Goal: Task Accomplishment & Management: Use online tool/utility

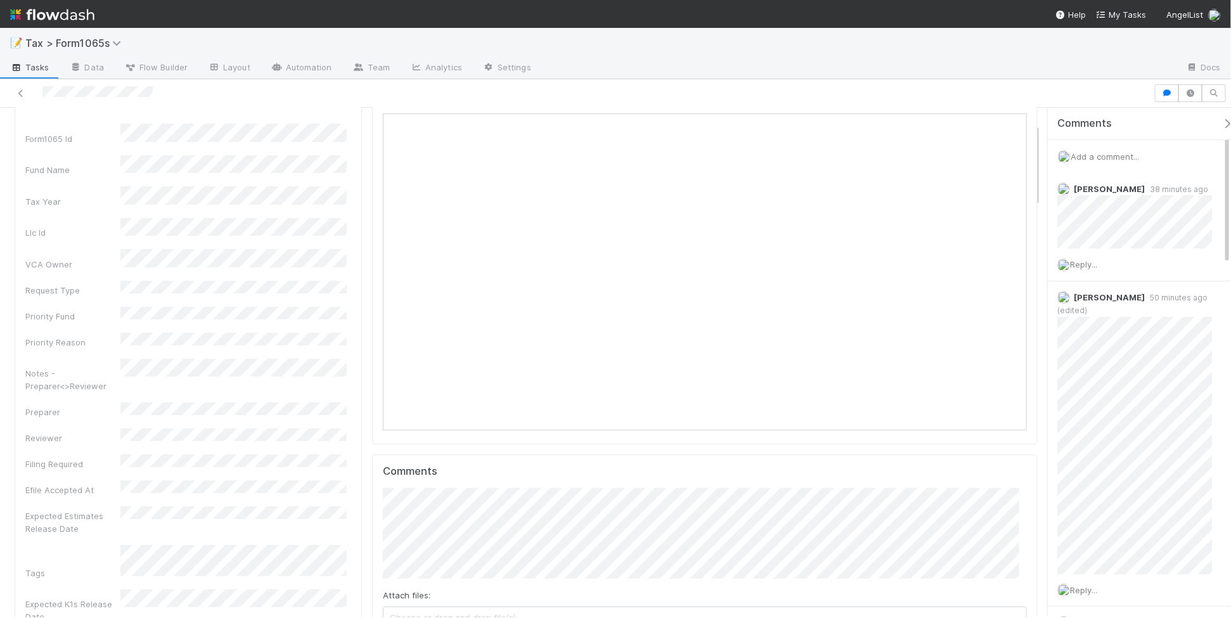
scroll to position [159, 0]
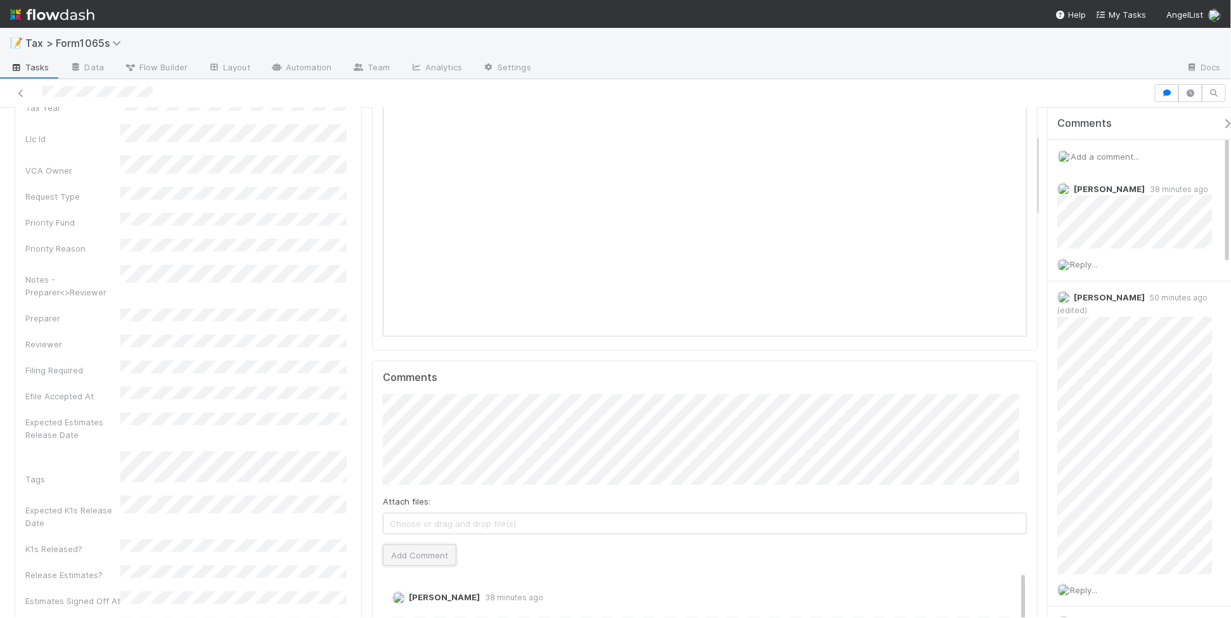
click at [428, 555] on button "Add Comment" at bounding box center [420, 556] width 74 height 22
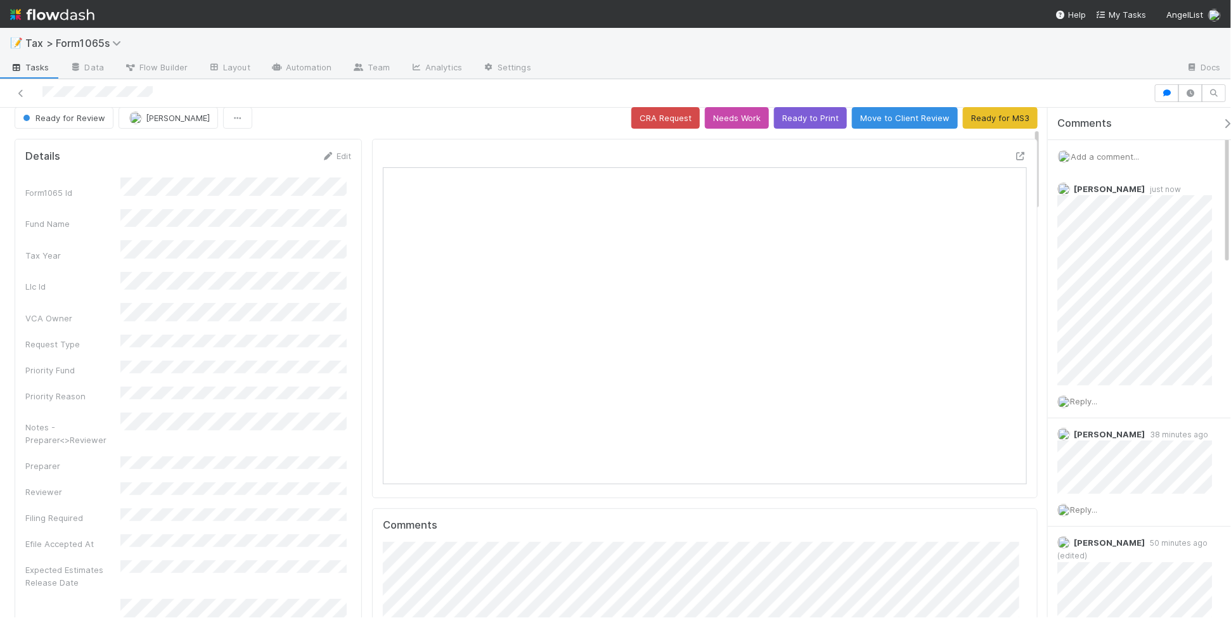
scroll to position [0, 0]
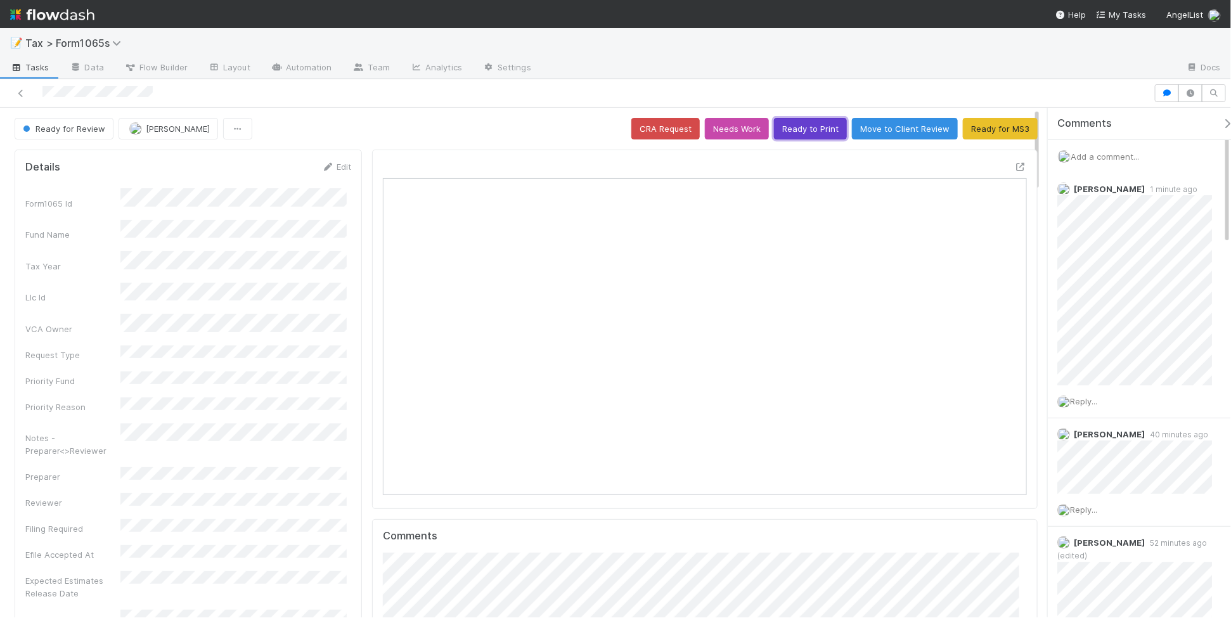
click at [800, 129] on button "Ready to Print" at bounding box center [810, 129] width 73 height 22
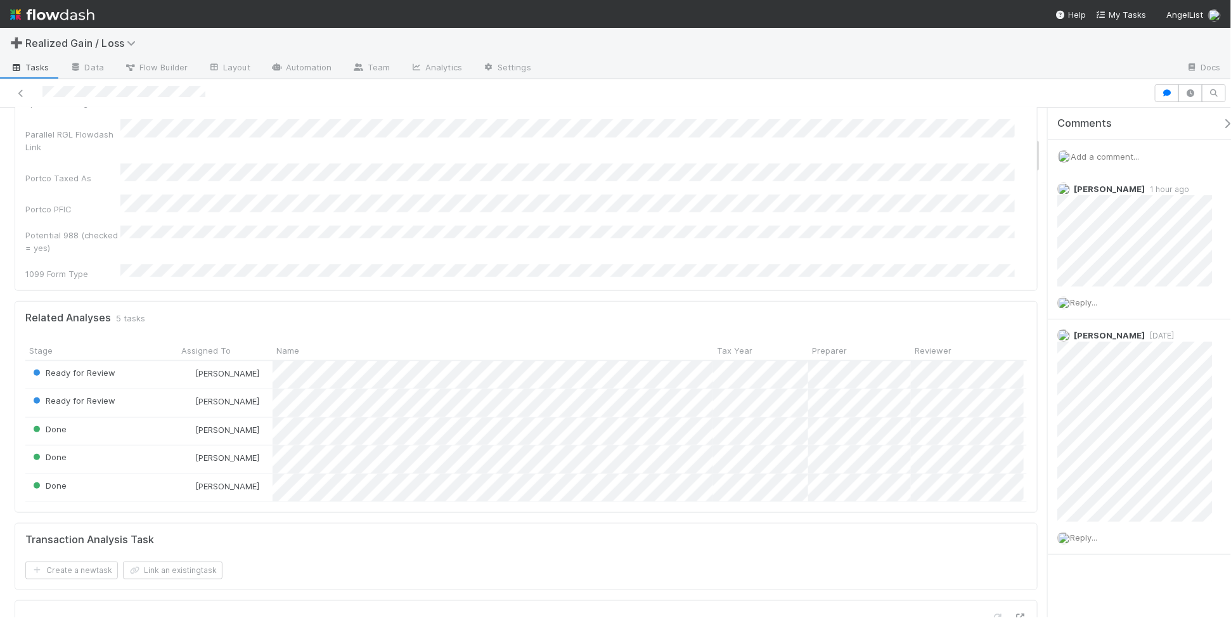
scroll to position [396, 0]
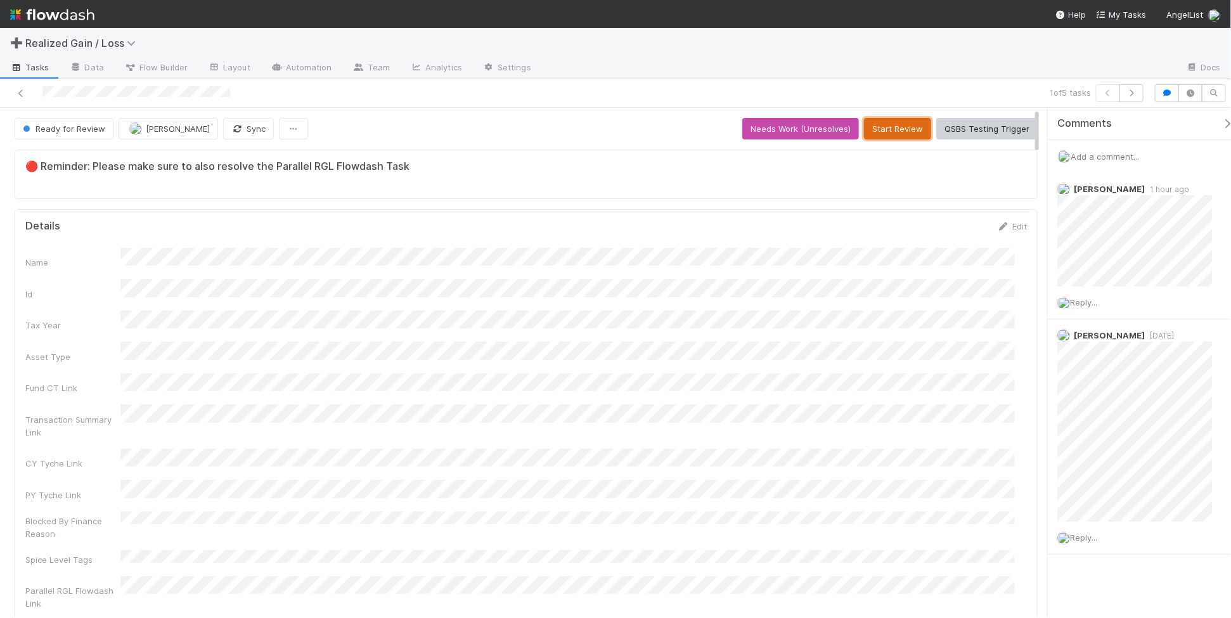
click at [875, 126] on button "Start Review" at bounding box center [897, 129] width 67 height 22
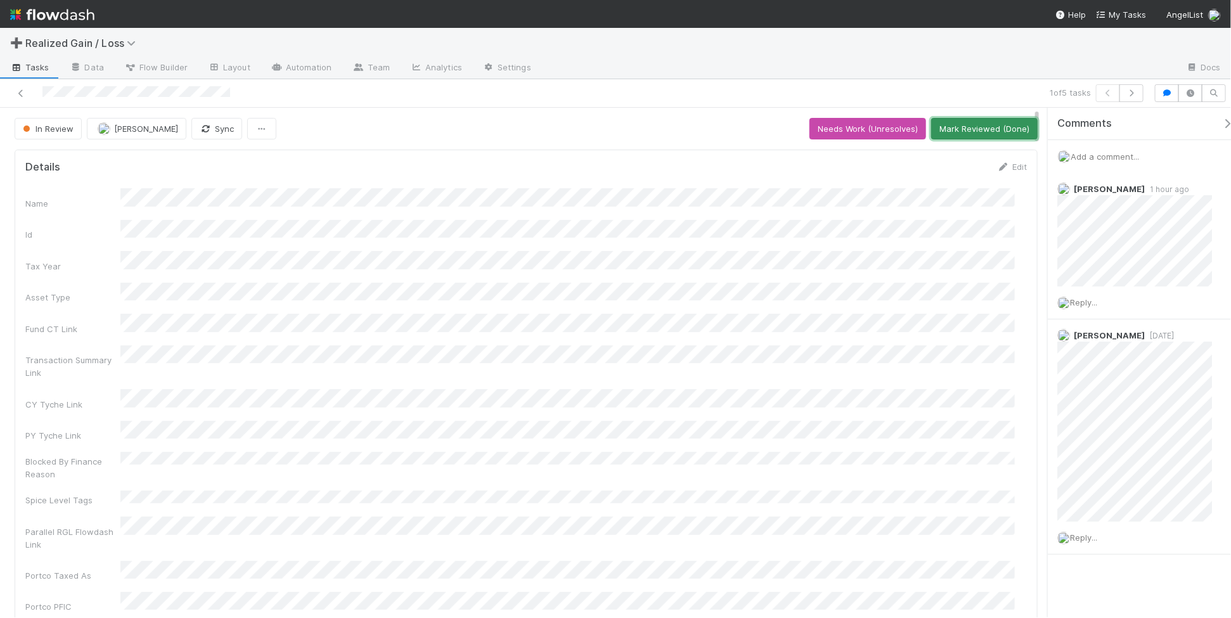
click at [954, 134] on button "Mark Reviewed (Done)" at bounding box center [984, 129] width 107 height 22
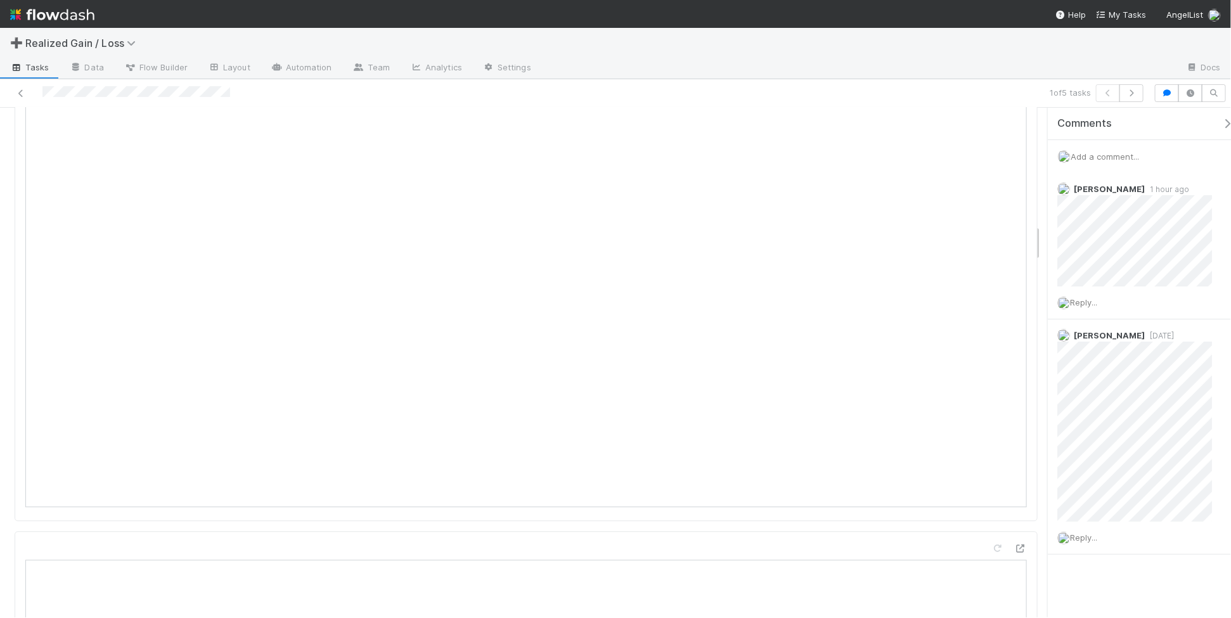
scroll to position [1347, 0]
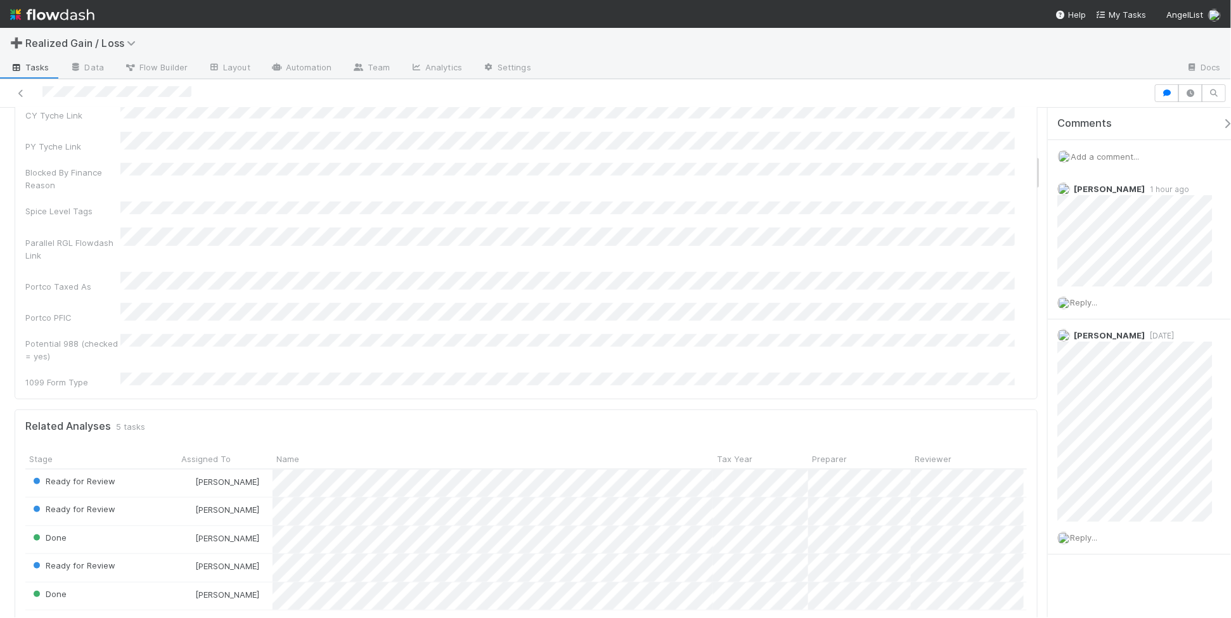
scroll to position [634, 0]
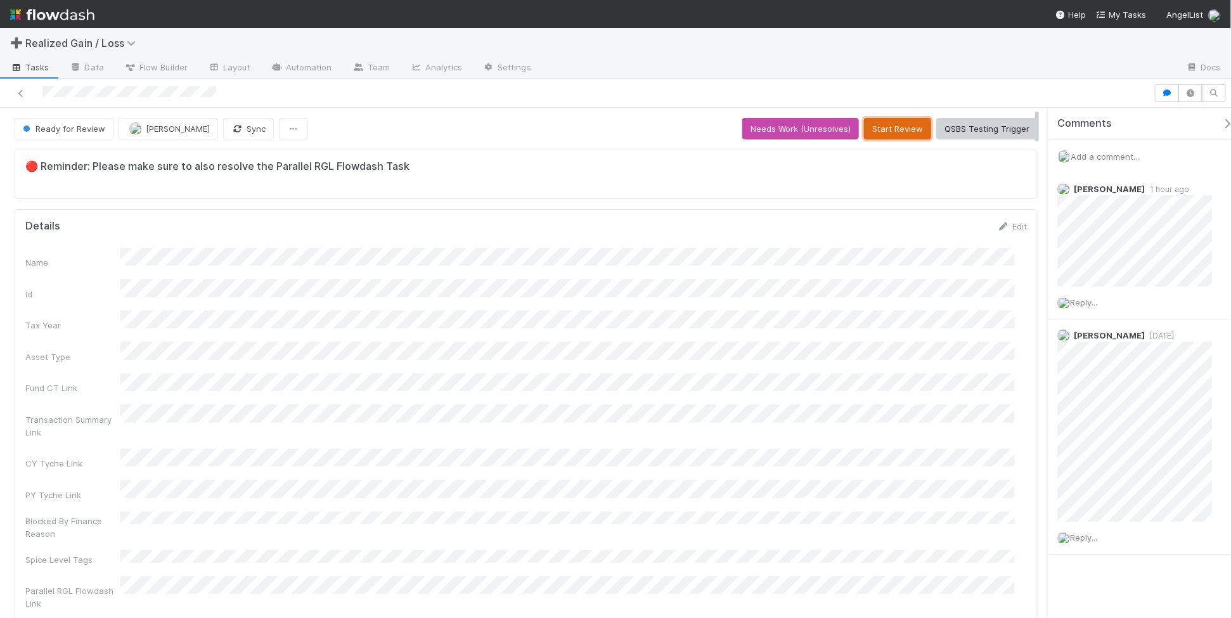
click at [871, 130] on button "Start Review" at bounding box center [897, 129] width 67 height 22
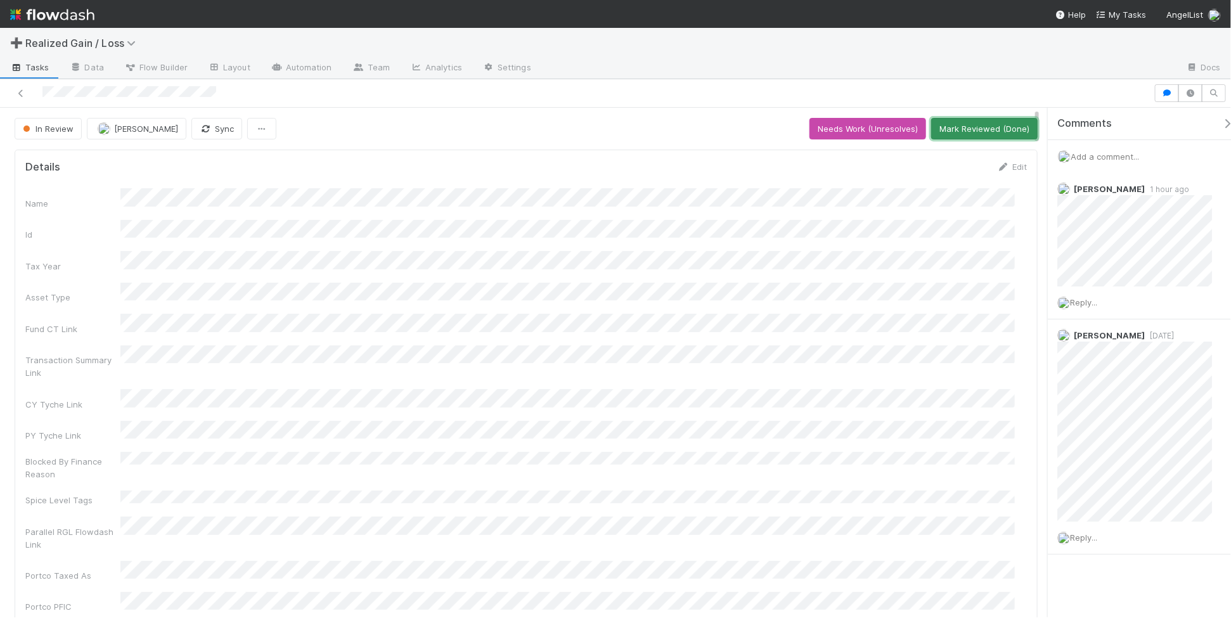
click at [986, 134] on button "Mark Reviewed (Done)" at bounding box center [984, 129] width 107 height 22
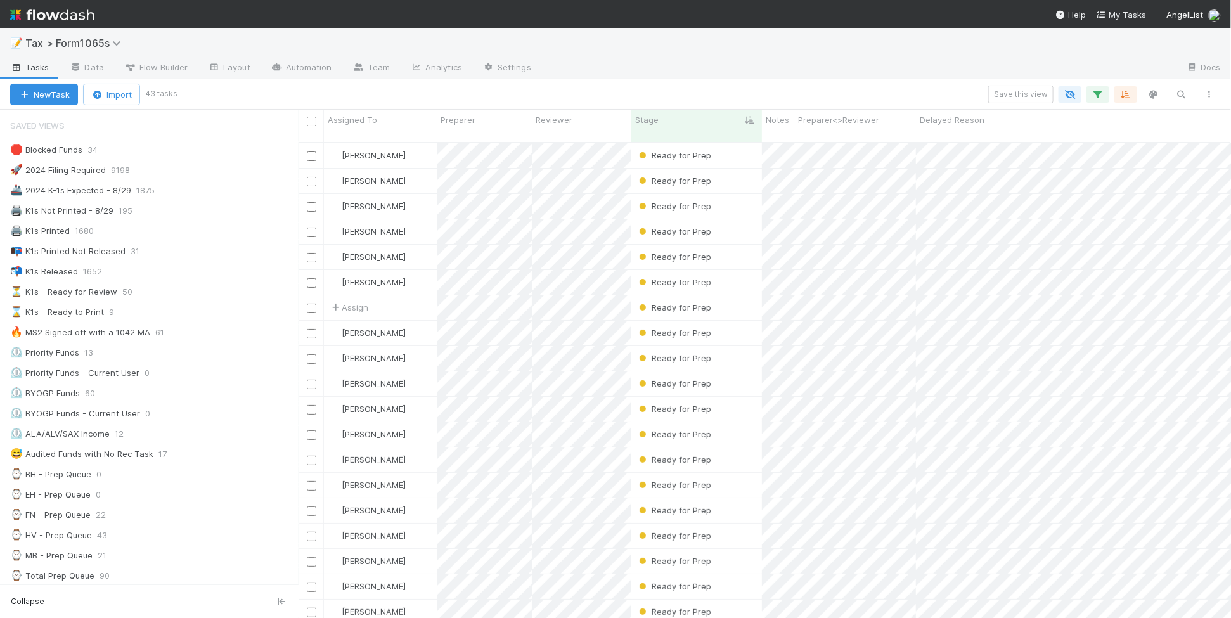
scroll to position [474, 921]
click at [229, 314] on div "⌛ K1s - Ready to Print 9" at bounding box center [154, 312] width 288 height 16
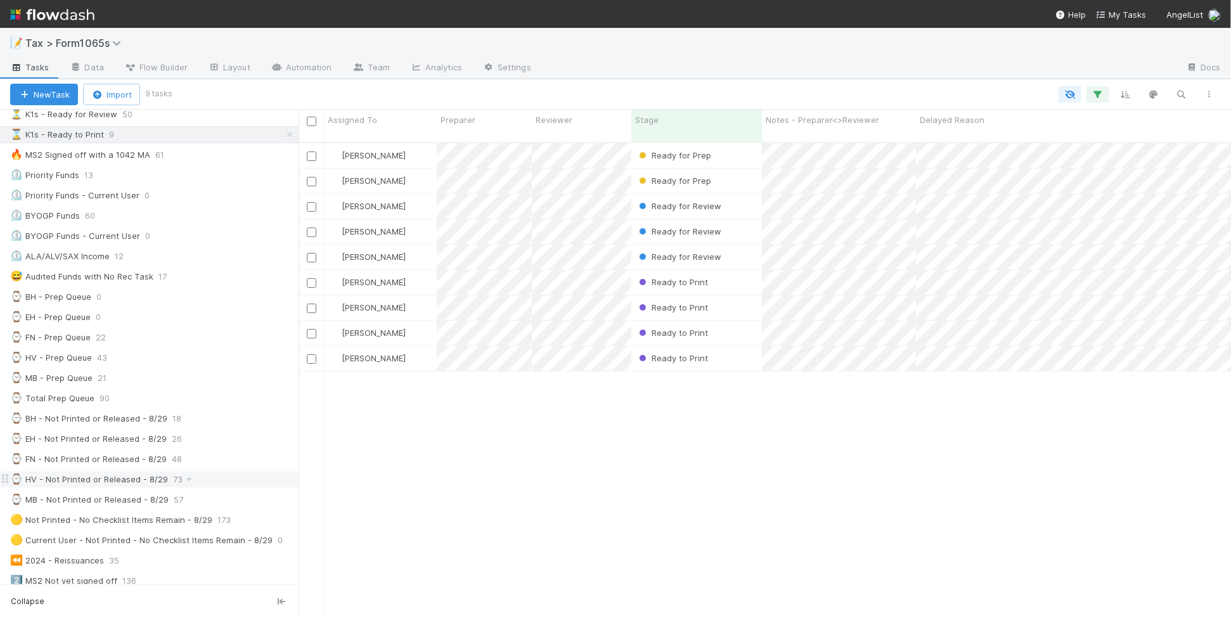
scroll to position [238, 0]
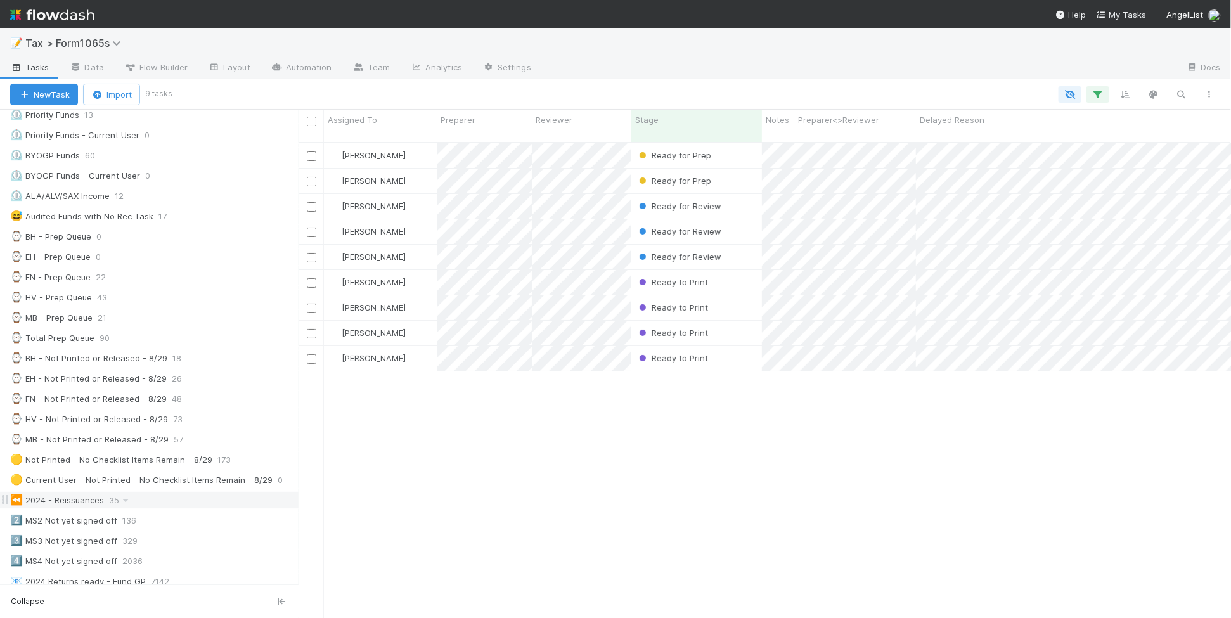
click at [185, 508] on div "⏪ 2024 - Reissuances 35" at bounding box center [154, 501] width 288 height 16
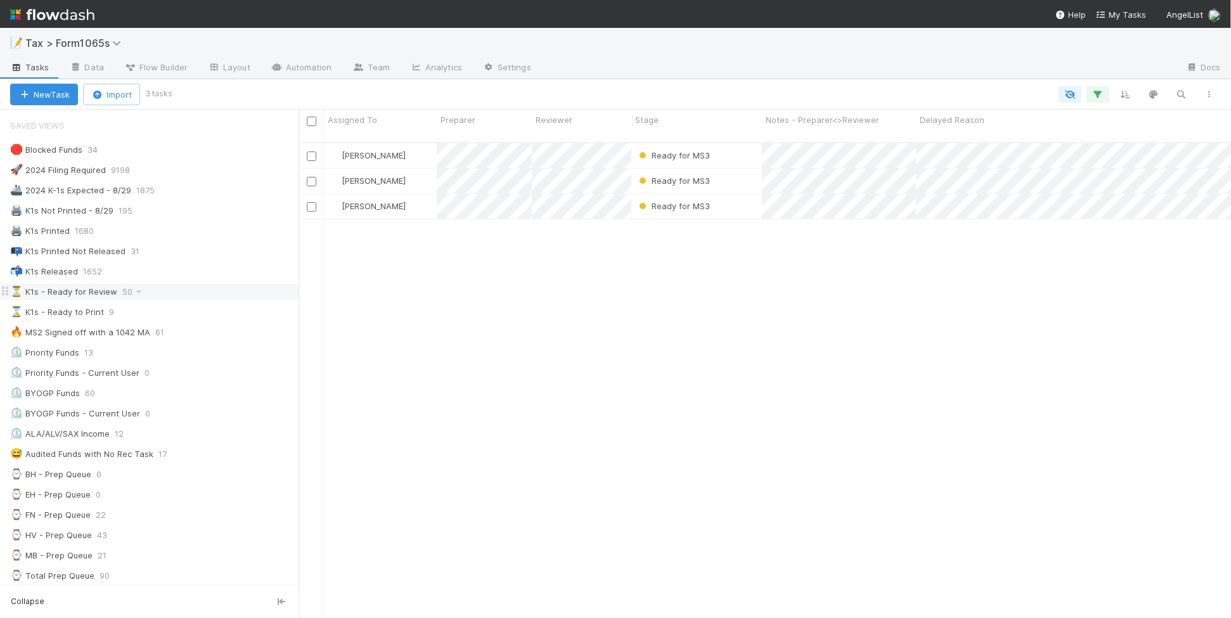
click at [224, 297] on div "⏳ K1s - Ready for Review 50" at bounding box center [154, 292] width 288 height 16
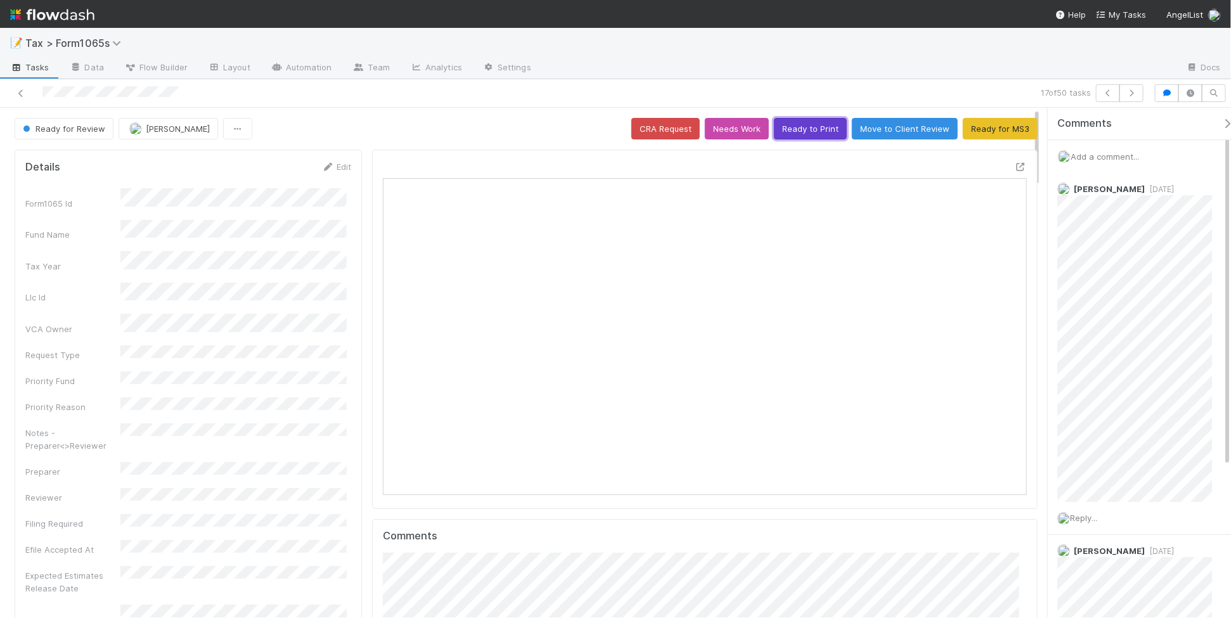
click at [809, 130] on button "Ready to Print" at bounding box center [810, 129] width 73 height 22
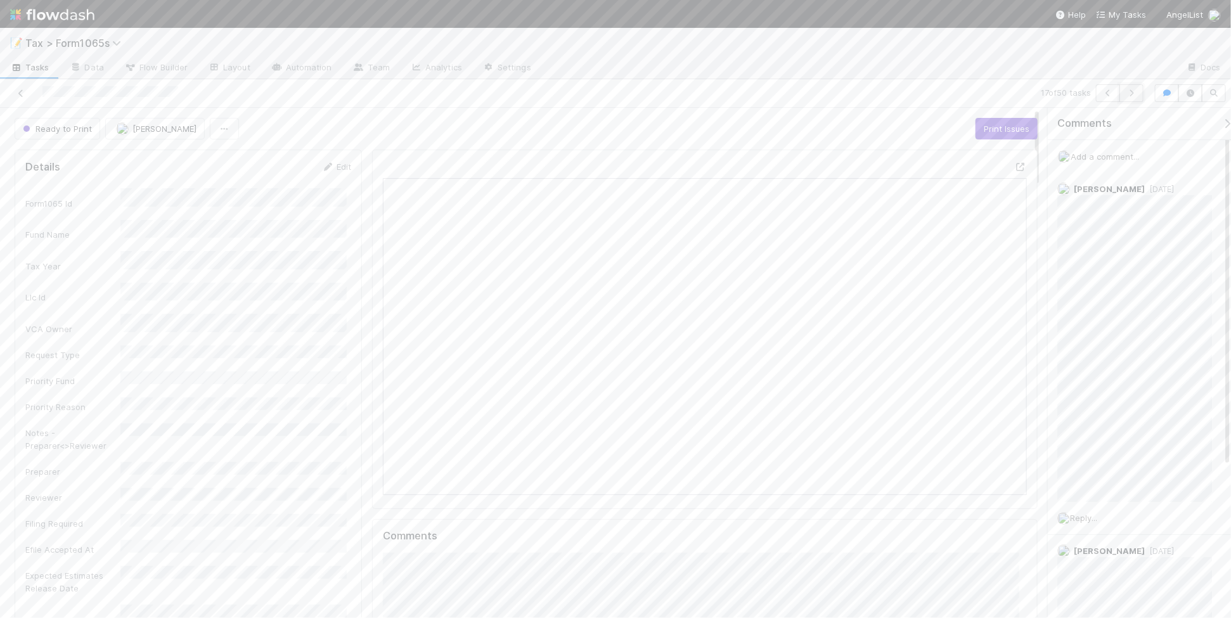
click at [1136, 93] on icon "button" at bounding box center [1131, 93] width 13 height 8
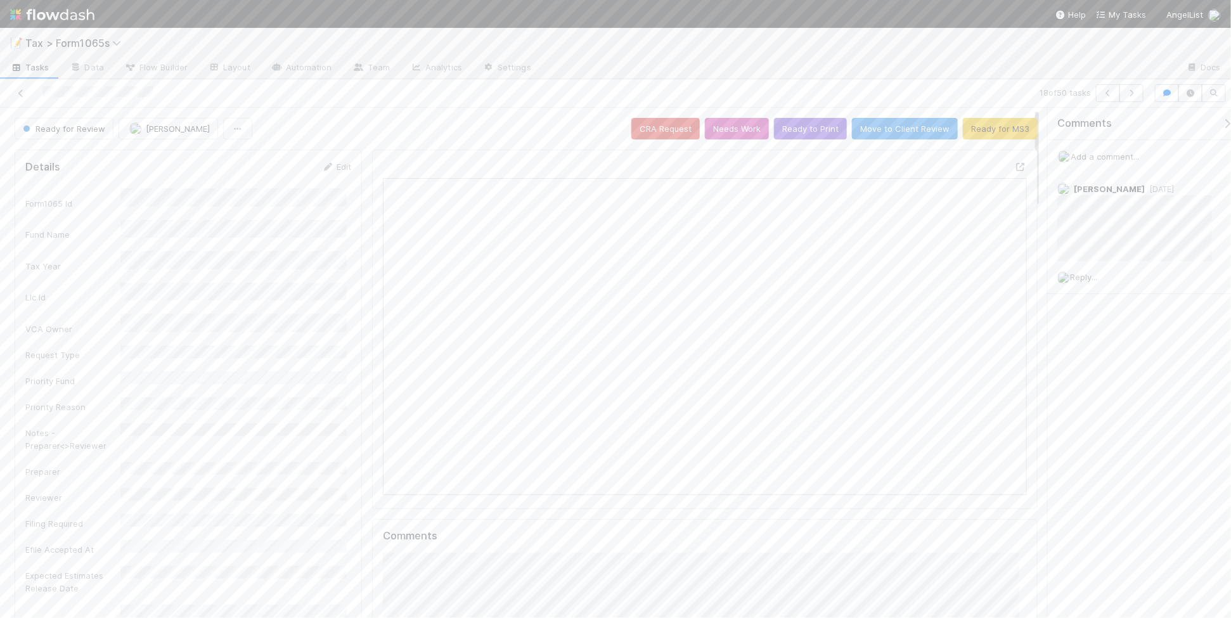
scroll to position [245, 623]
click at [794, 128] on button "Ready to Print" at bounding box center [810, 129] width 73 height 22
click at [1130, 98] on button "button" at bounding box center [1132, 93] width 24 height 18
click at [20, 96] on icon at bounding box center [21, 93] width 13 height 8
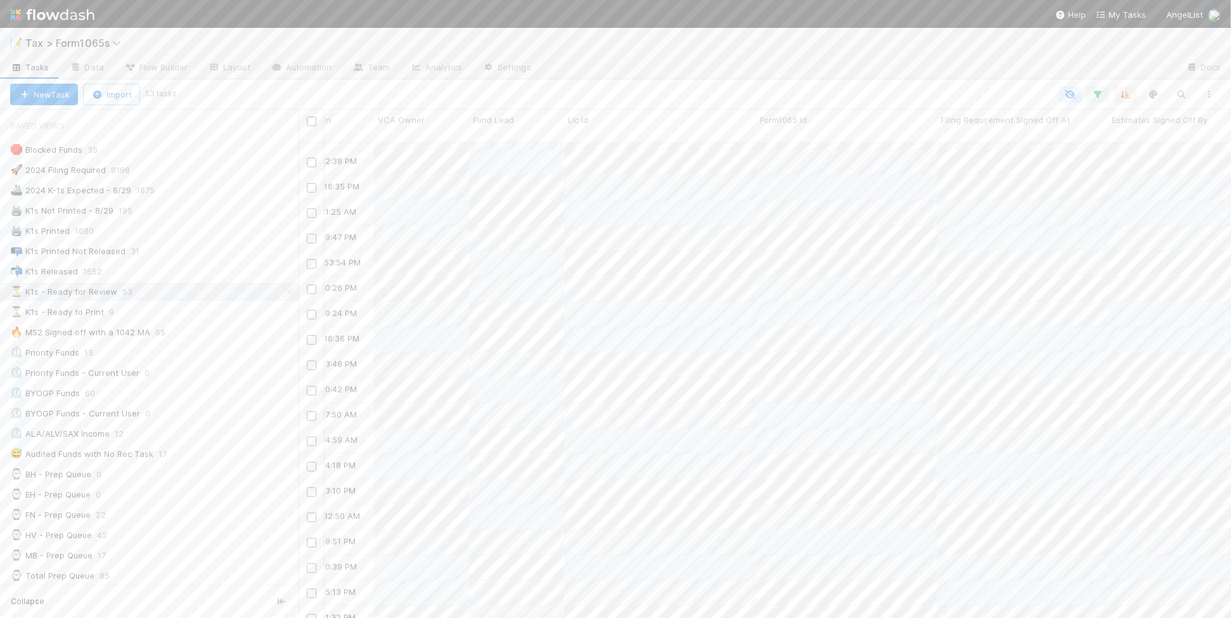
scroll to position [0, 2506]
click at [1096, 95] on icon "button" at bounding box center [1098, 94] width 13 height 11
click at [746, 273] on link "And.." at bounding box center [742, 271] width 40 height 18
click at [777, 266] on div "Assigned To" at bounding box center [792, 271] width 103 height 18
type input "estima"
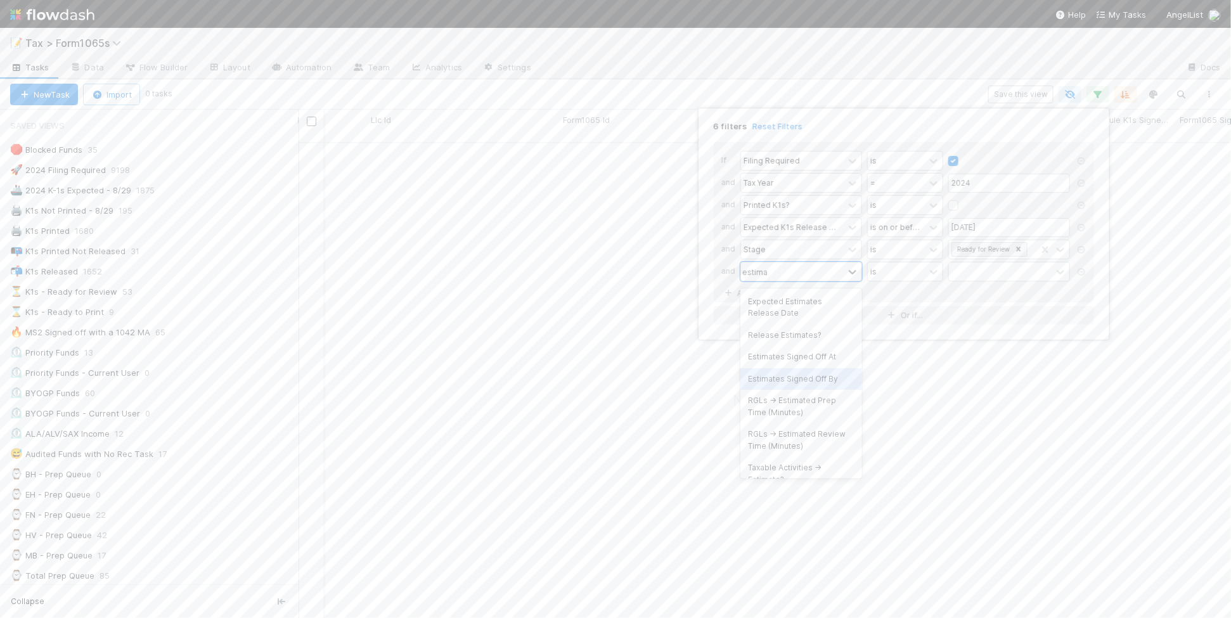
click at [803, 375] on div "Estimates Signed Off By" at bounding box center [802, 379] width 122 height 22
click at [962, 275] on input "text" at bounding box center [1009, 271] width 122 height 19
click at [921, 271] on div "contains" at bounding box center [896, 271] width 57 height 18
click at [919, 457] on div "is not empty" at bounding box center [905, 466] width 76 height 22
click at [670, 58] on div "6 filters Reset Filters If Filing Required is and Tax Year = 2024 and Printed K…" at bounding box center [615, 309] width 1231 height 618
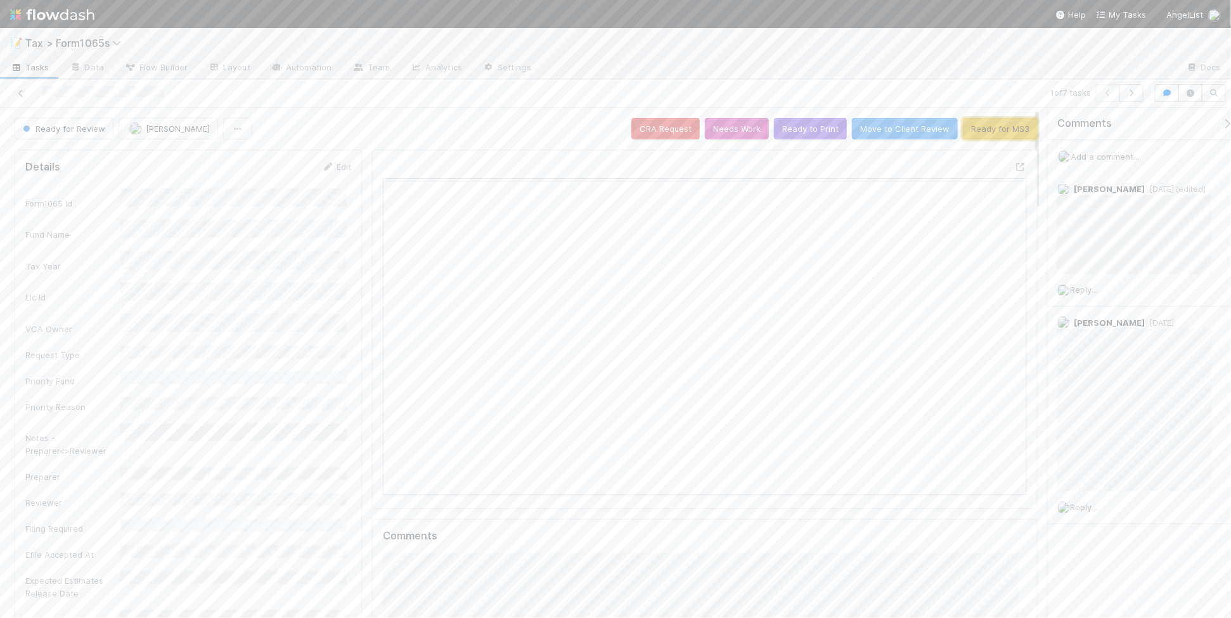
click at [1000, 132] on button "Ready for MS3" at bounding box center [1000, 129] width 75 height 22
click at [1129, 97] on button "button" at bounding box center [1132, 93] width 24 height 18
click at [791, 127] on button "Ready to Print" at bounding box center [810, 129] width 73 height 22
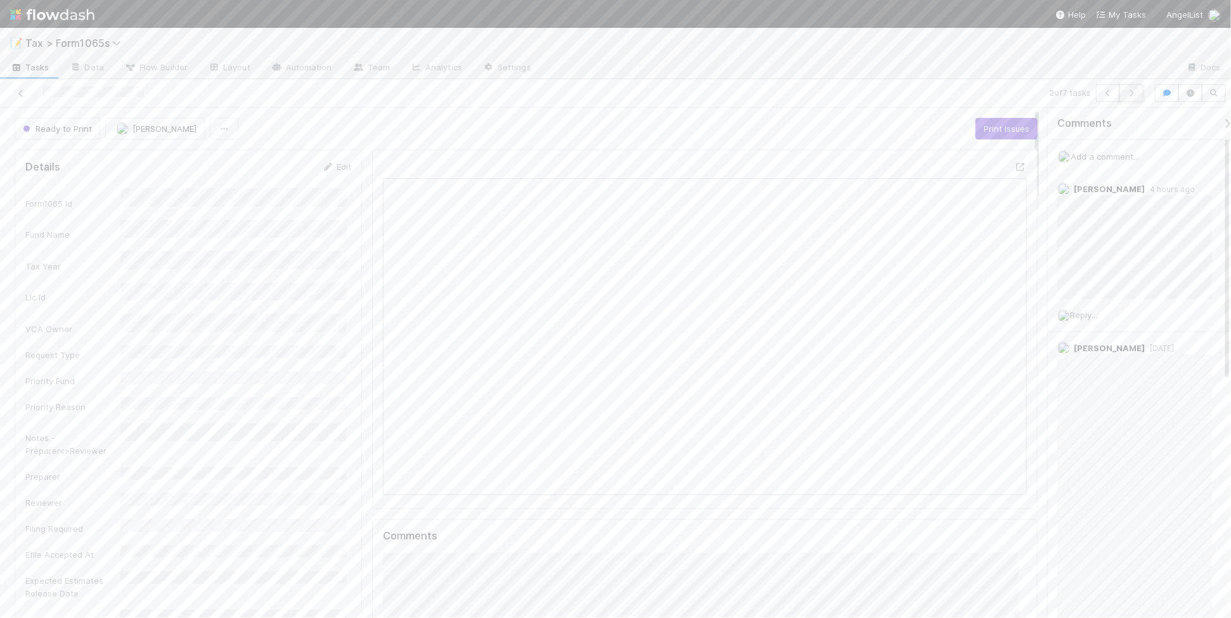
click at [1127, 96] on icon "button" at bounding box center [1131, 93] width 13 height 8
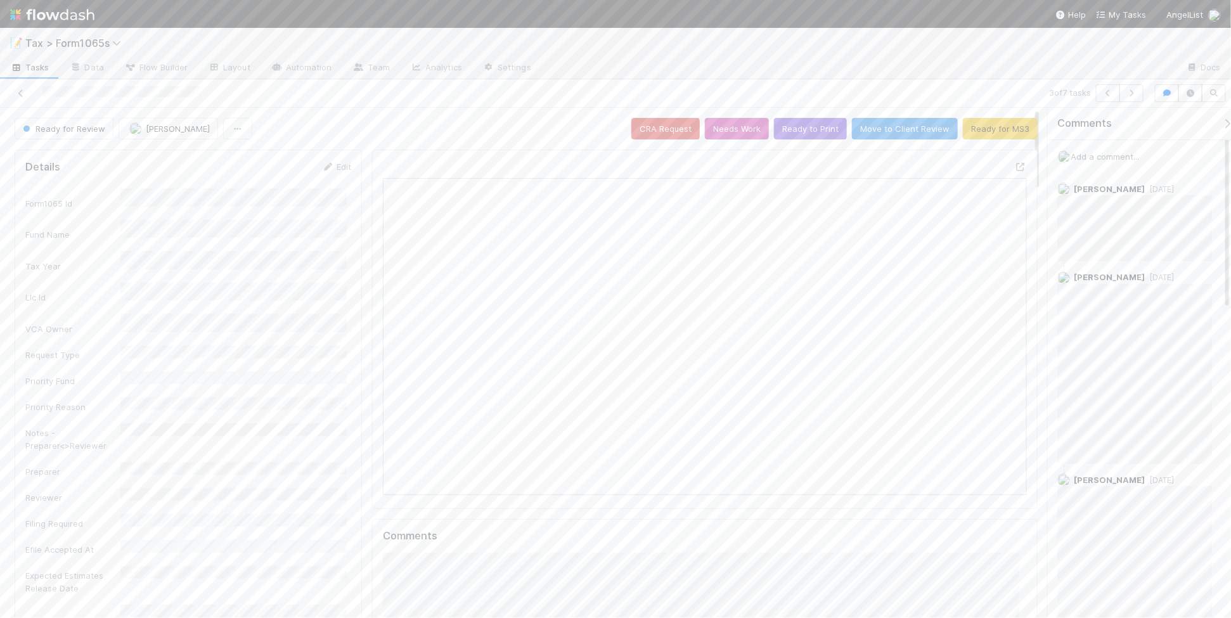
scroll to position [245, 309]
click at [800, 131] on button "Ready to Print" at bounding box center [810, 129] width 73 height 22
click at [1133, 97] on button "button" at bounding box center [1132, 93] width 24 height 18
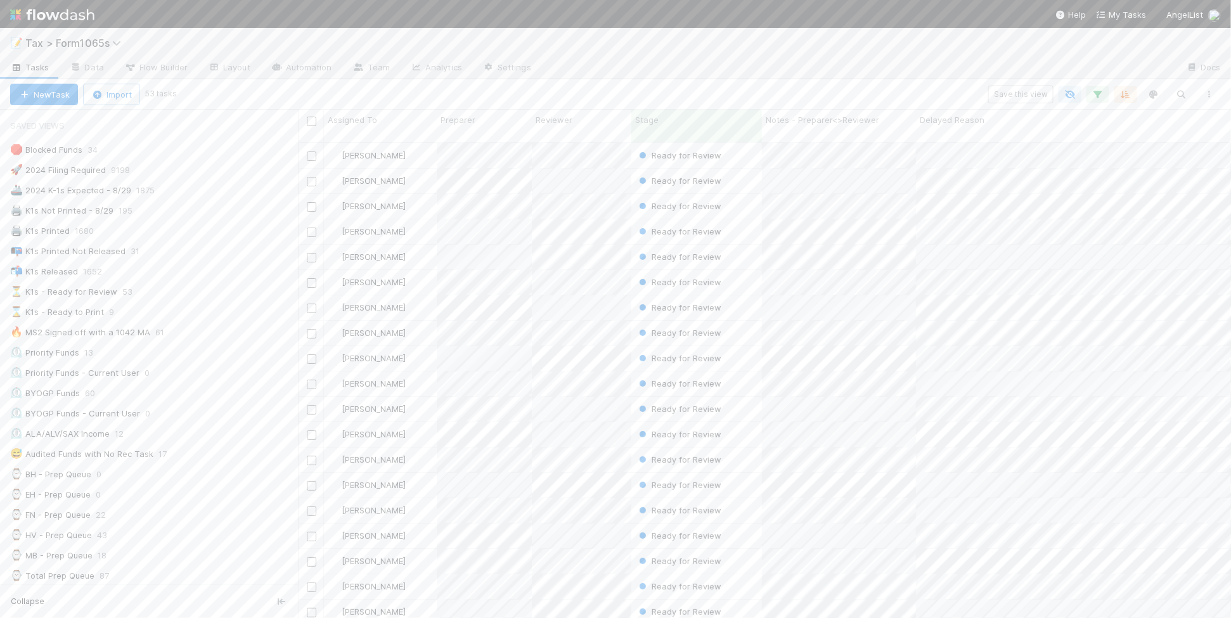
scroll to position [474, 921]
click at [183, 297] on div "⏳ K1s - Ready for Review 53" at bounding box center [154, 292] width 288 height 16
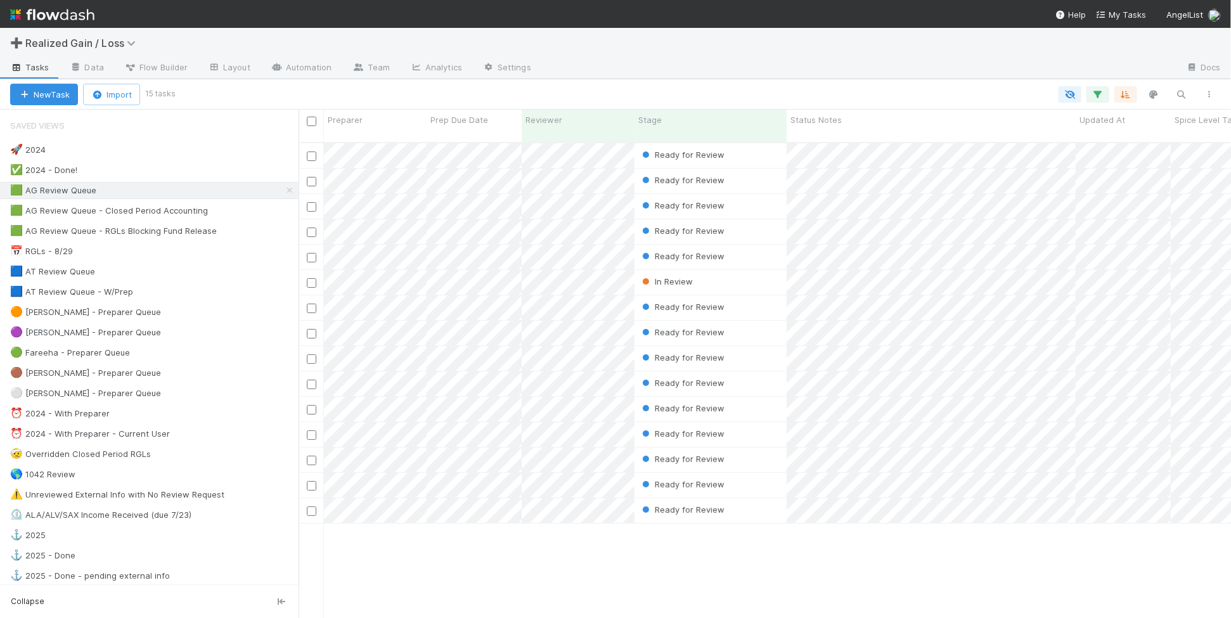
scroll to position [474, 921]
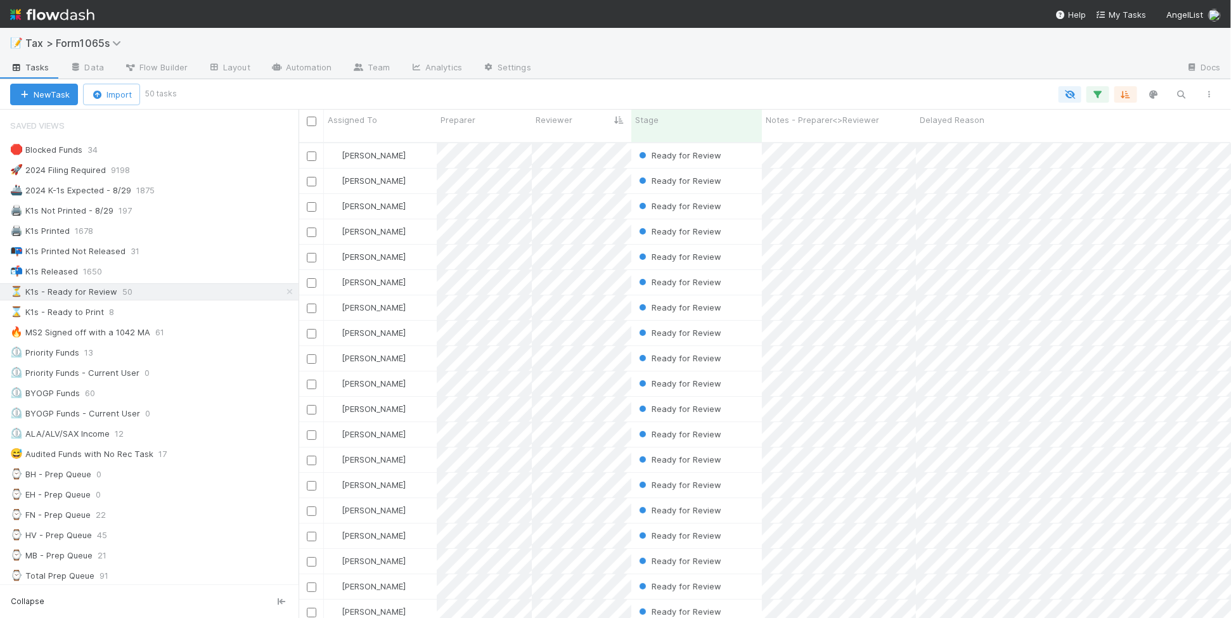
scroll to position [474, 921]
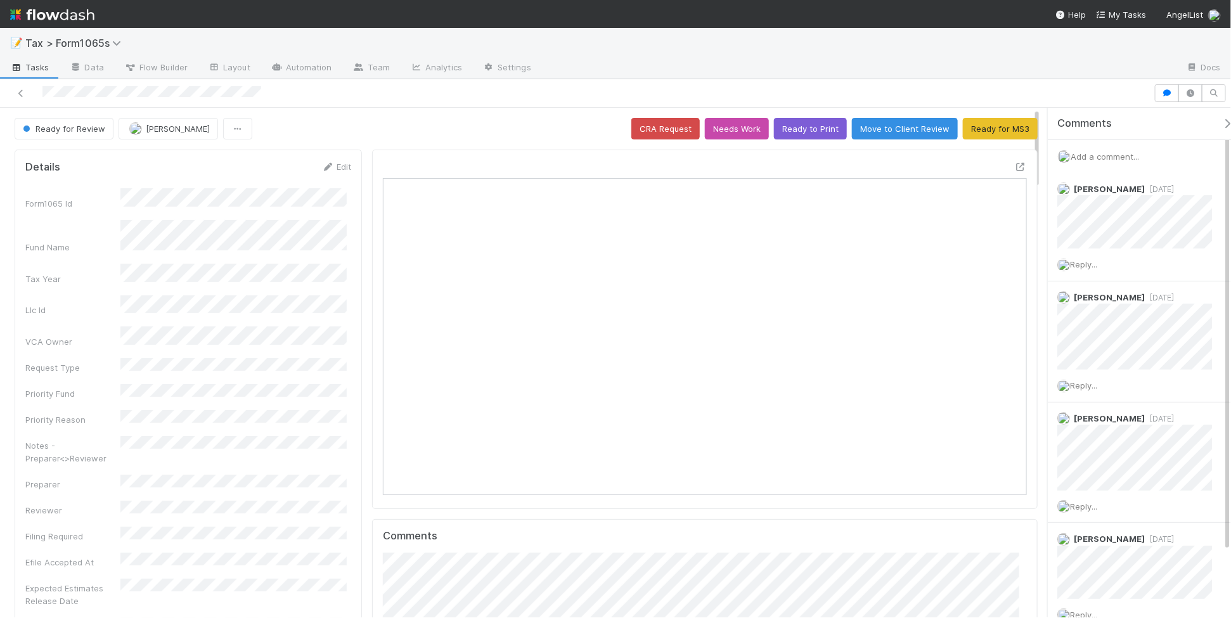
scroll to position [245, 623]
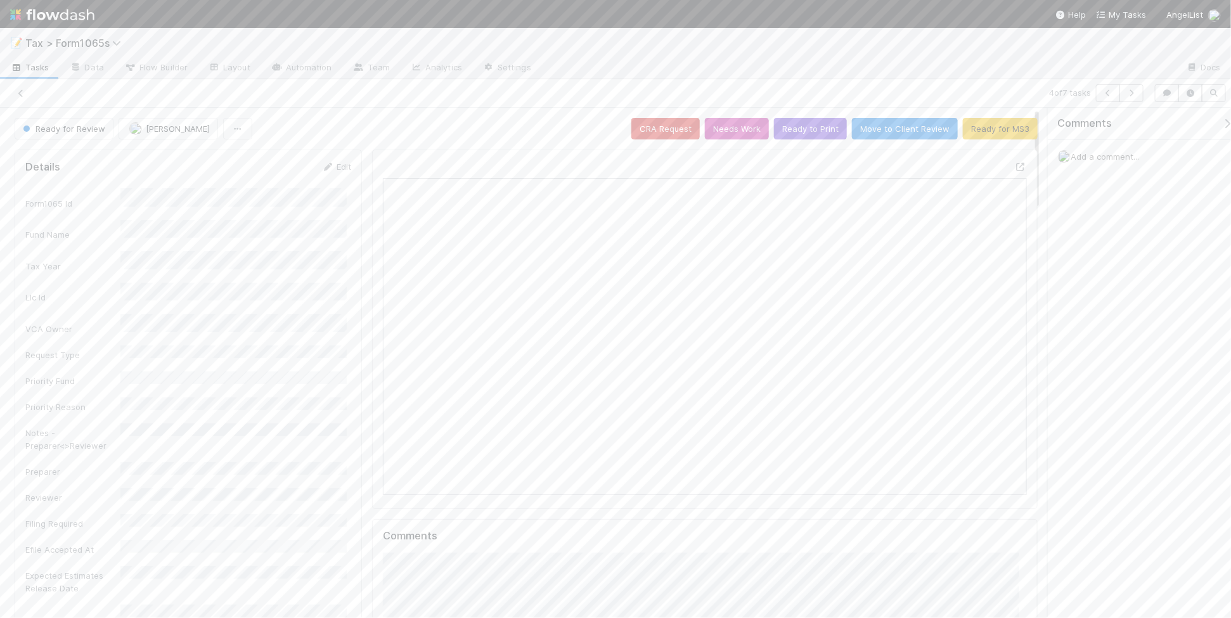
scroll to position [245, 623]
click at [784, 135] on button "Ready to Print" at bounding box center [810, 129] width 73 height 22
click at [1130, 92] on icon "button" at bounding box center [1131, 93] width 13 height 8
click at [978, 134] on button "Ready for MS3" at bounding box center [1000, 129] width 75 height 22
click at [1132, 92] on icon "button" at bounding box center [1131, 93] width 13 height 8
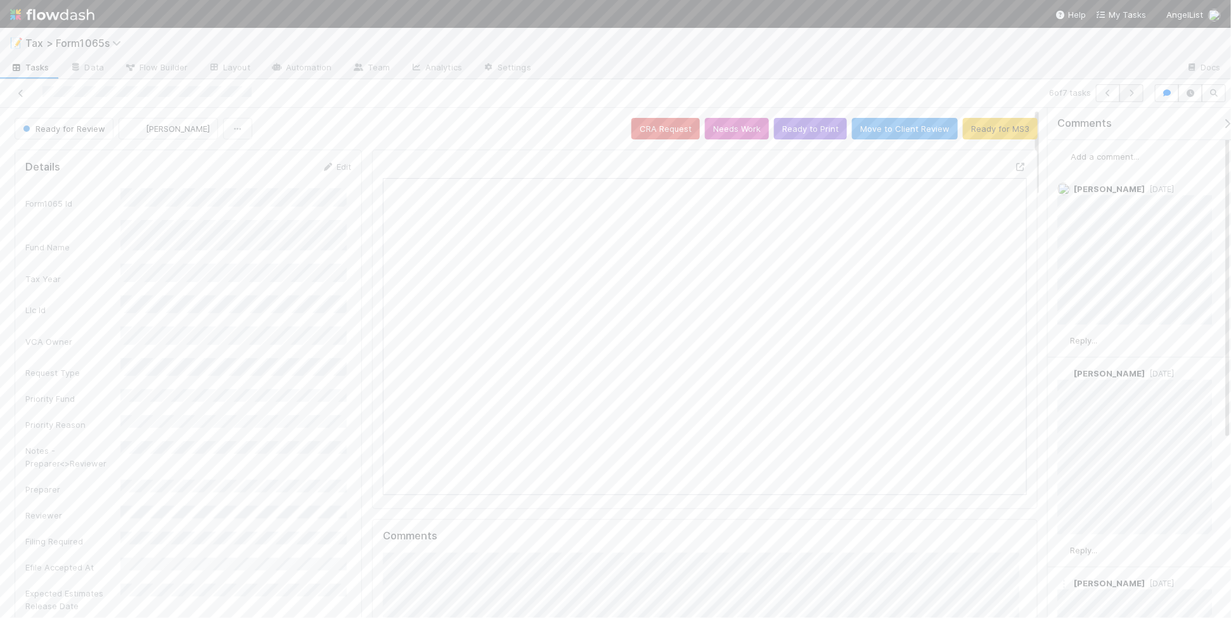
scroll to position [245, 623]
click at [978, 133] on button "Ready for MS3" at bounding box center [1000, 129] width 75 height 22
click at [1130, 92] on icon "button" at bounding box center [1131, 93] width 13 height 8
click at [800, 131] on button "Ready to Print" at bounding box center [810, 129] width 73 height 22
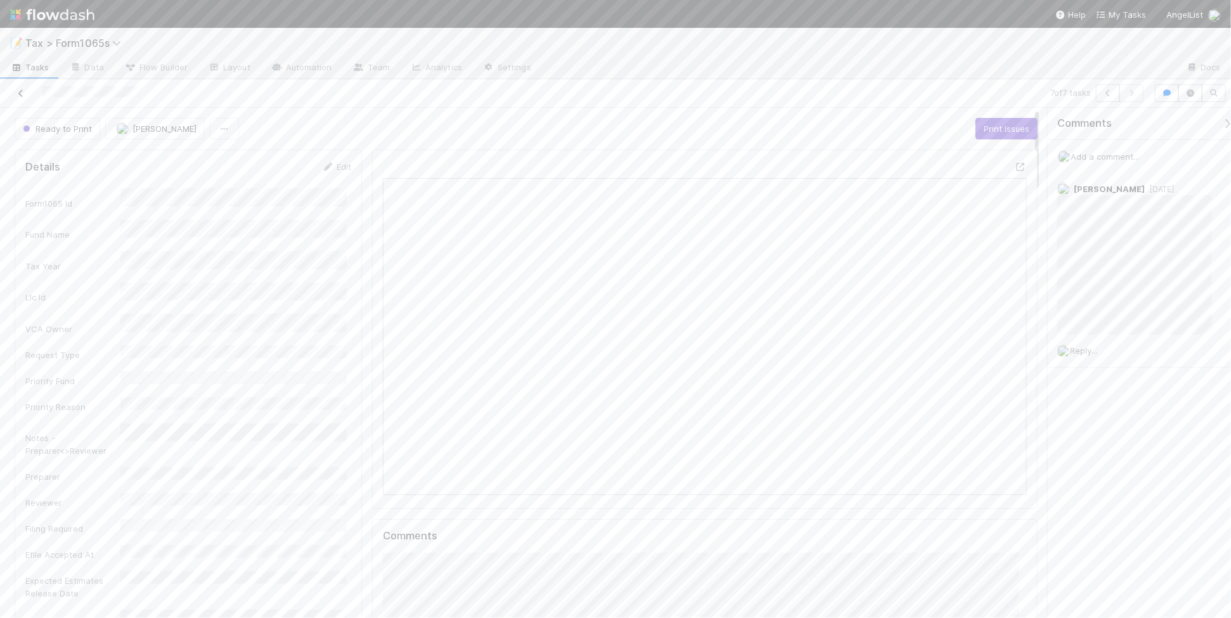
click at [19, 95] on icon at bounding box center [21, 93] width 13 height 8
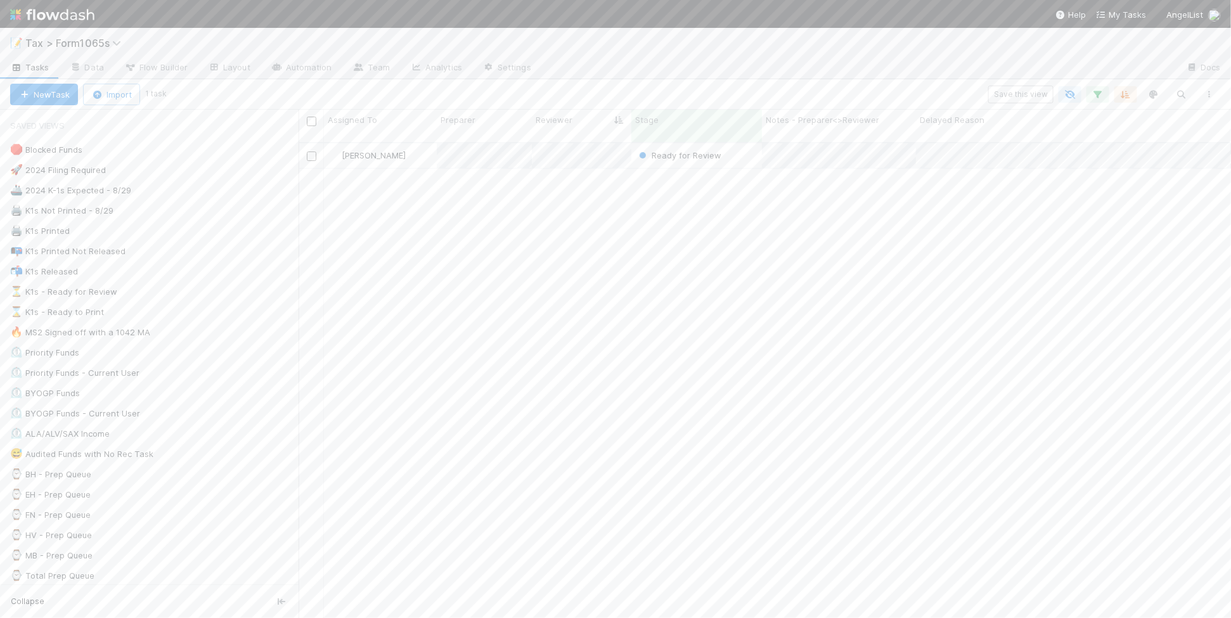
scroll to position [474, 921]
click at [202, 296] on div "⏳ K1s - Ready for Review 47" at bounding box center [154, 292] width 288 height 16
click at [1103, 101] on button "button" at bounding box center [1098, 94] width 23 height 16
click at [880, 77] on div "5 filters Reset Filters If Filing Required is and Tax Year = 2024 and Printed K…" at bounding box center [615, 309] width 1231 height 618
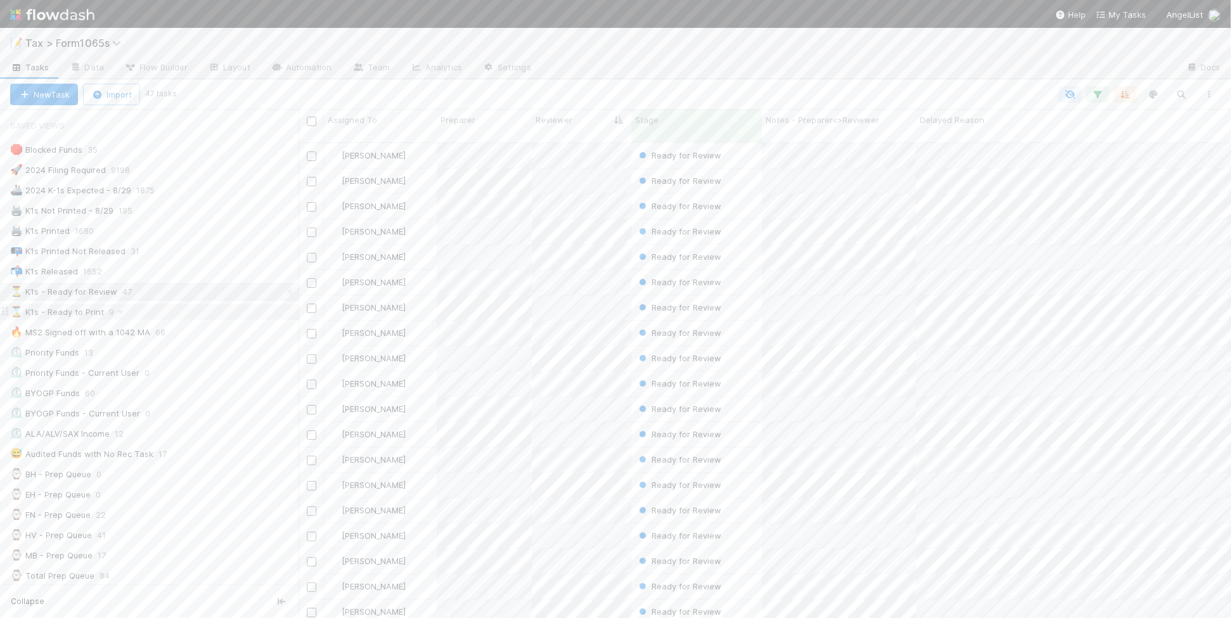
click at [193, 320] on div "⌛ K1s - Ready to Print 9" at bounding box center [154, 312] width 288 height 16
click at [210, 294] on div "⏳ K1s - Ready for Review 47" at bounding box center [154, 292] width 288 height 16
